Goal: Task Accomplishment & Management: Use online tool/utility

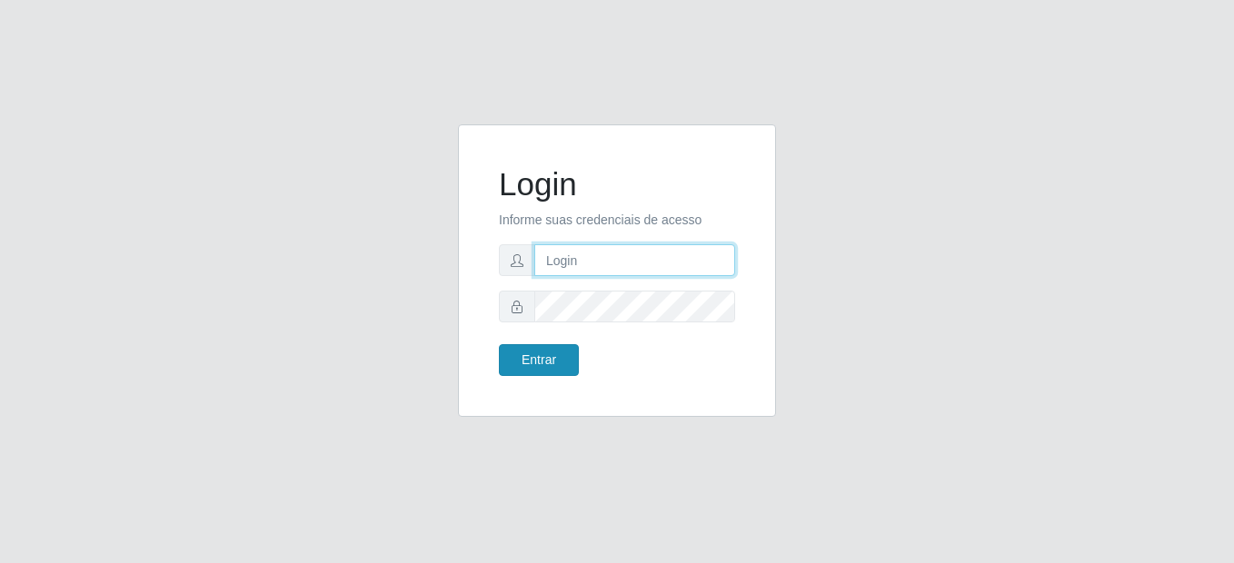
type input "mariabemais@B8"
click at [522, 357] on button "Entrar" at bounding box center [539, 360] width 80 height 32
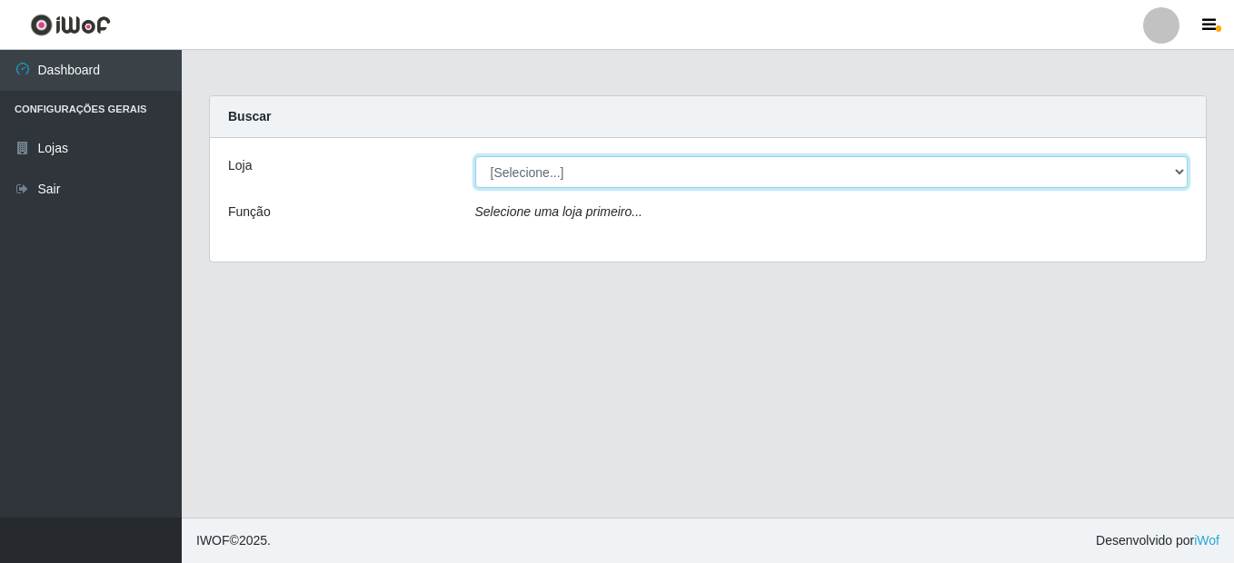
click at [602, 176] on select "[Selecione...] Bemais Supermercados - B8 [PERSON_NAME]" at bounding box center [831, 172] width 713 height 32
select select "413"
click at [475, 156] on select "[Selecione...] Bemais Supermercados - B8 [PERSON_NAME]" at bounding box center [831, 172] width 713 height 32
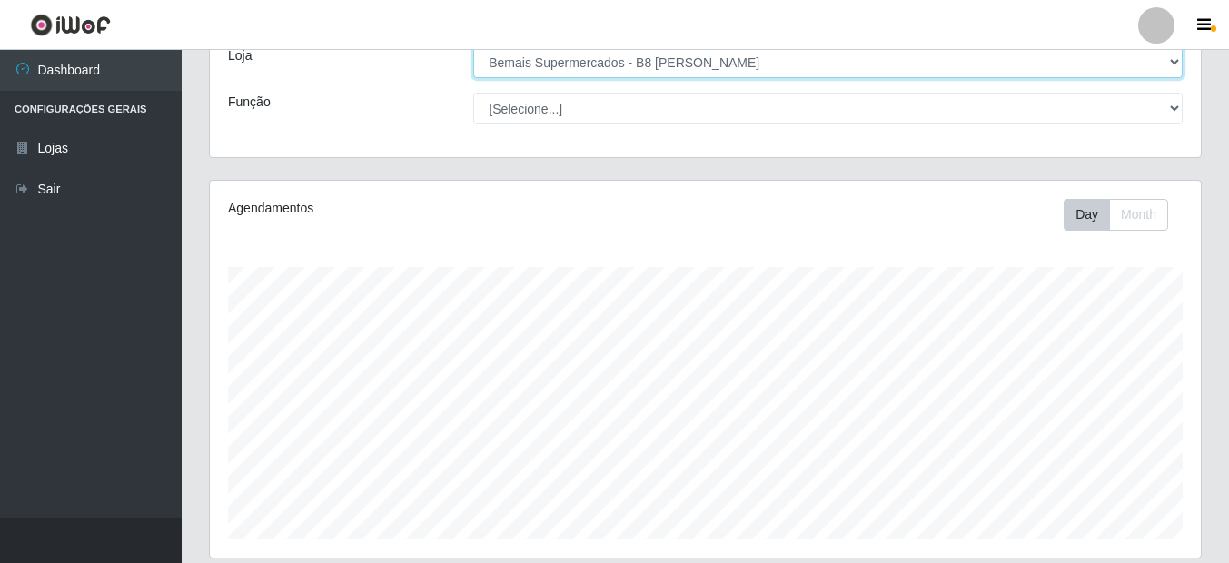
scroll to position [273, 0]
